Goal: Check status: Check status

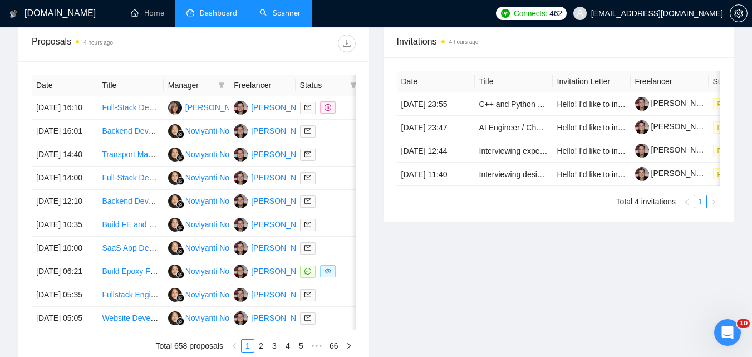
click at [287, 18] on link "Scanner" at bounding box center [279, 12] width 41 height 9
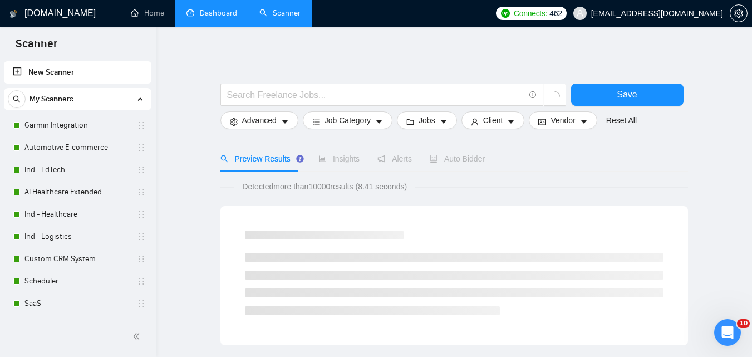
click at [205, 9] on link "Dashboard" at bounding box center [211, 12] width 51 height 9
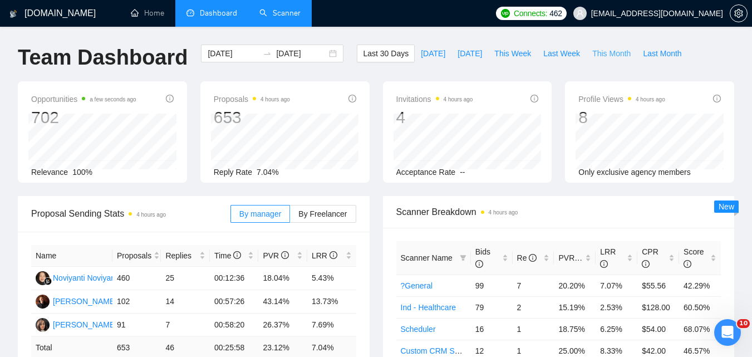
click at [602, 51] on span "This Month" at bounding box center [611, 53] width 38 height 12
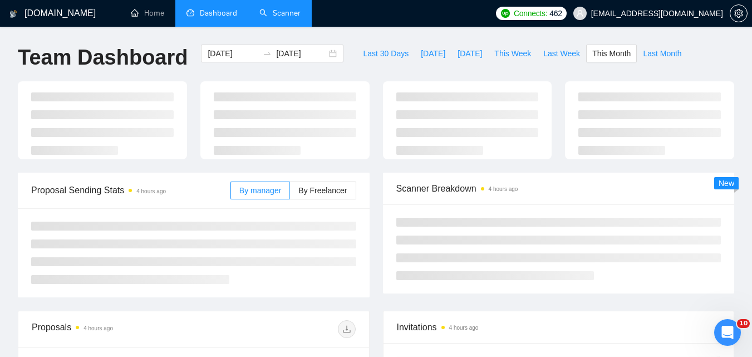
type input "[DATE]"
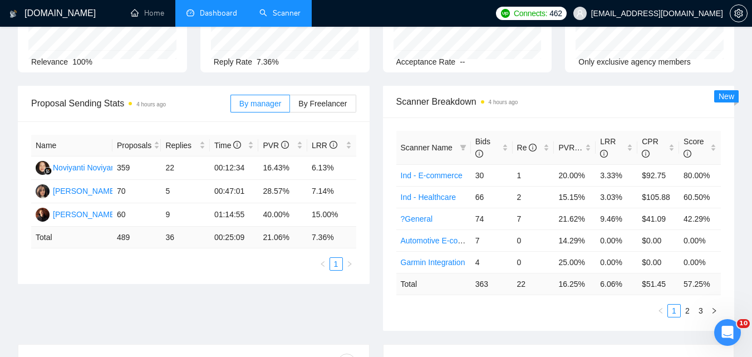
scroll to position [111, 0]
